Goal: Transaction & Acquisition: Purchase product/service

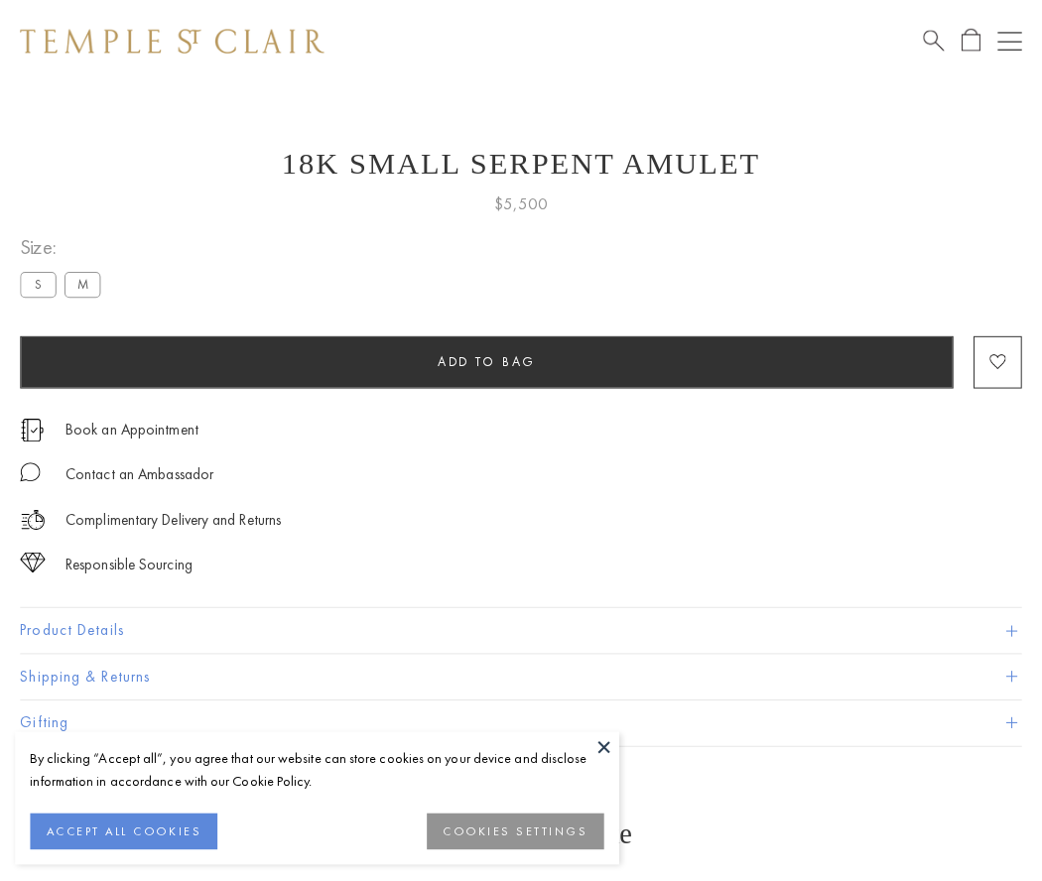
scroll to position [79, 0]
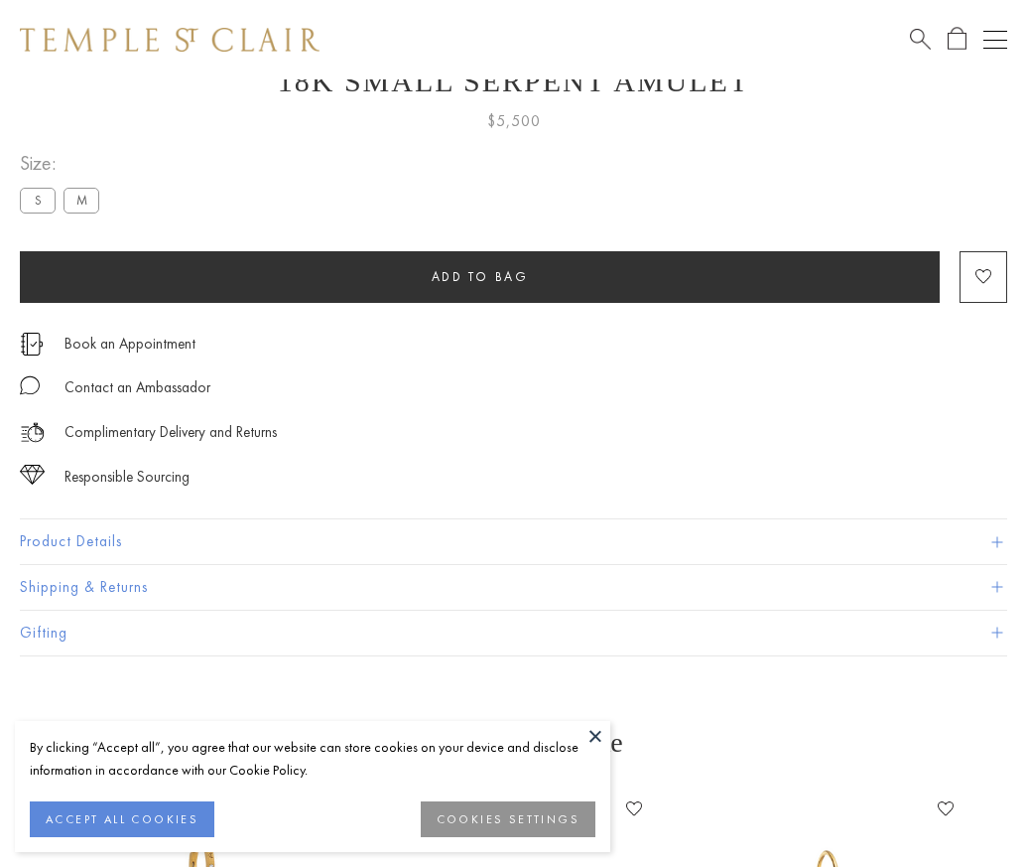
click at [479, 276] on span "Add to bag" at bounding box center [480, 276] width 97 height 17
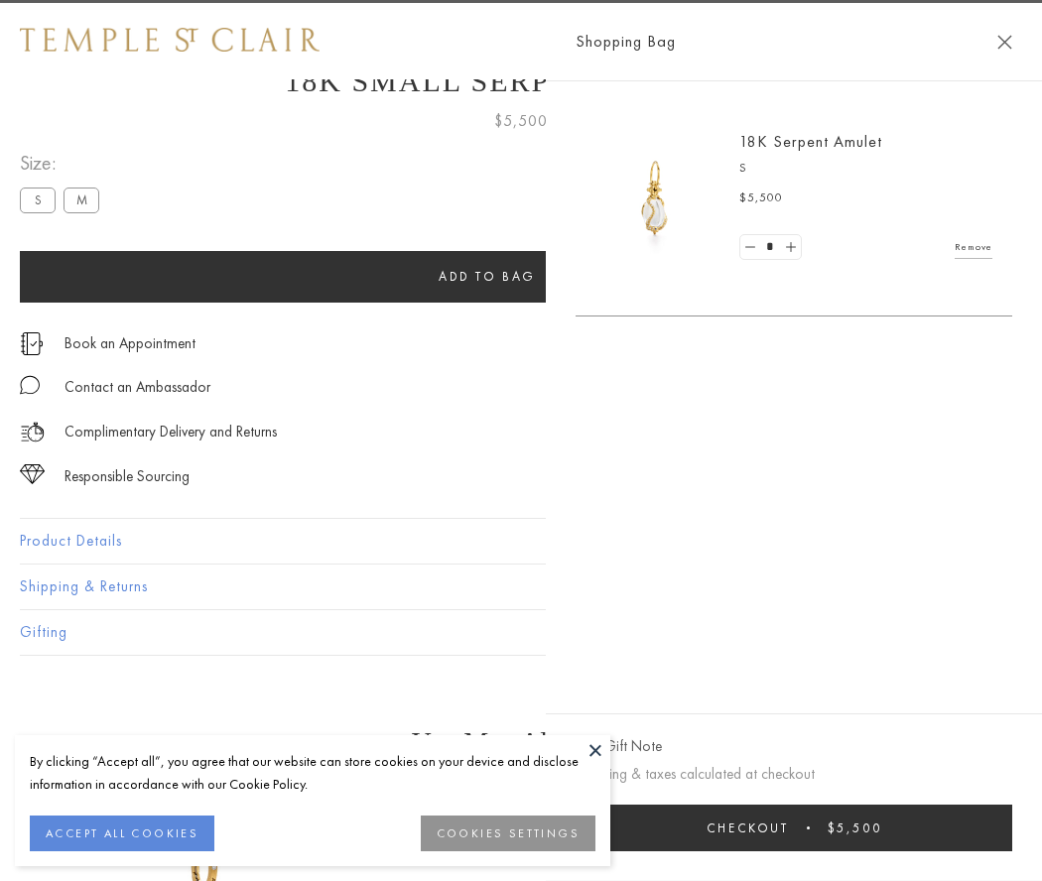
click at [1012, 828] on button "Checkout $5,500" at bounding box center [794, 828] width 437 height 47
